Goal: Information Seeking & Learning: Compare options

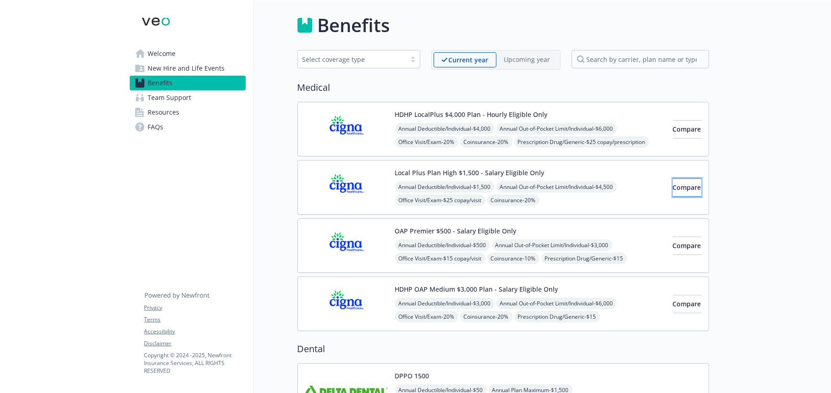
click at [673, 189] on span "Compare" at bounding box center [687, 187] width 28 height 9
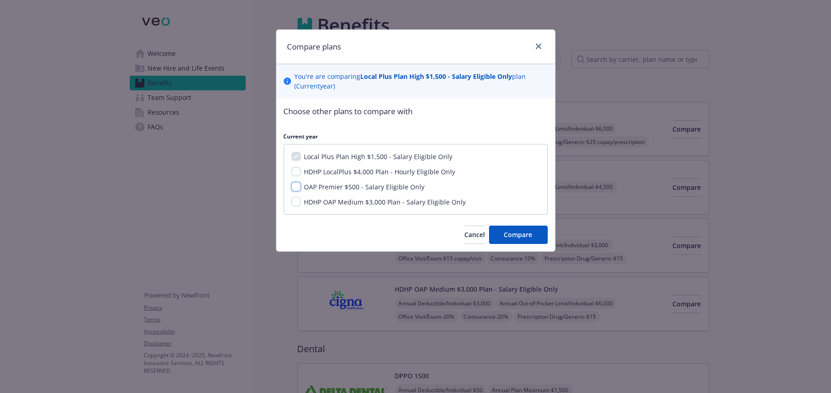
click at [295, 186] on input "OAP Premier $500 - Salary Eligible Only" at bounding box center [296, 186] width 9 height 9
checkbox input "true"
click at [298, 201] on input "HDHP OAP Medium $3,000 Plan - Salary Eligible Only" at bounding box center [296, 201] width 9 height 9
checkbox input "true"
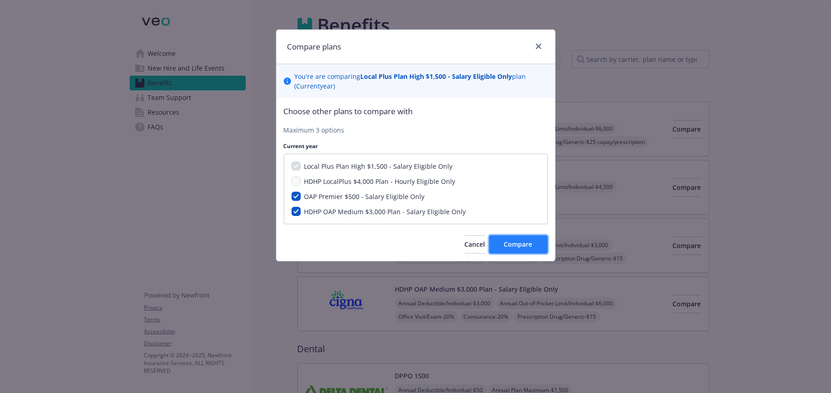
click at [510, 244] on span "Compare" at bounding box center [518, 244] width 28 height 9
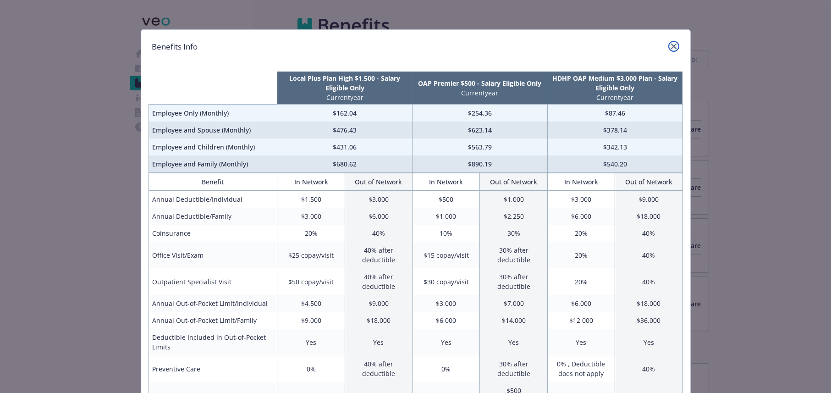
click at [671, 44] on icon "close" at bounding box center [674, 47] width 6 height 6
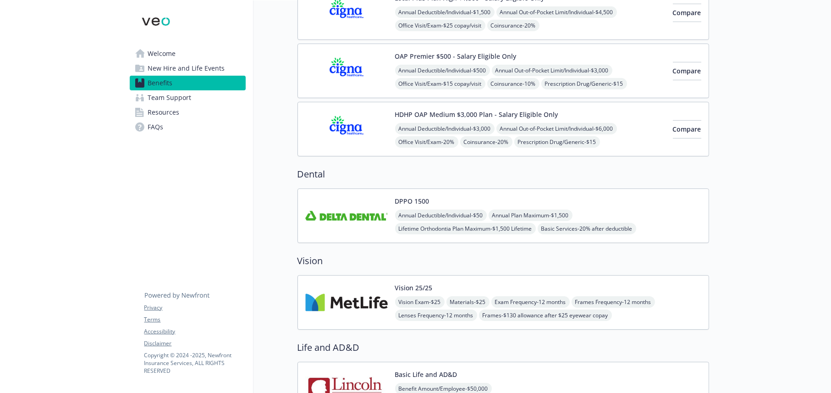
scroll to position [183, 0]
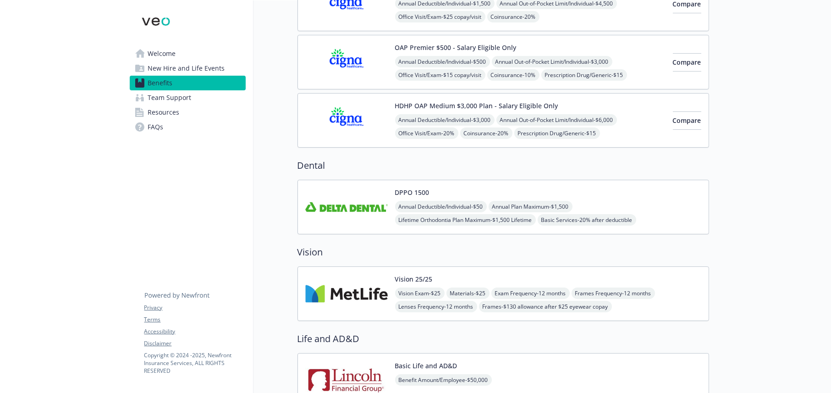
click at [563, 214] on span "Basic Services - 20% after deductible" at bounding box center [587, 219] width 99 height 11
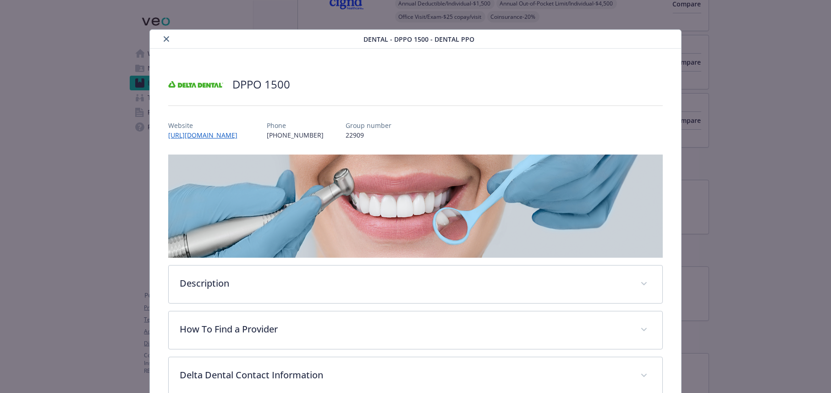
scroll to position [27, 0]
